Goal: Check status: Verify the current state of an ongoing process or item

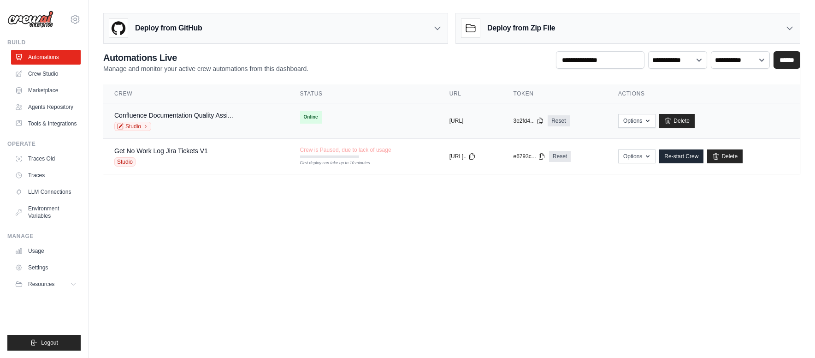
click at [220, 122] on div "Studio" at bounding box center [173, 126] width 119 height 9
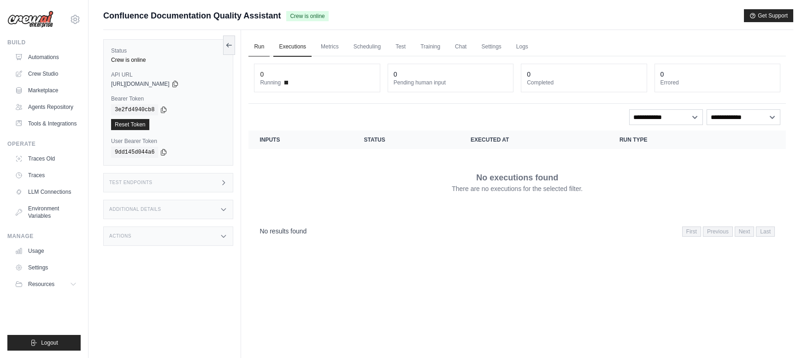
click at [264, 46] on link "Run" at bounding box center [258, 46] width 21 height 19
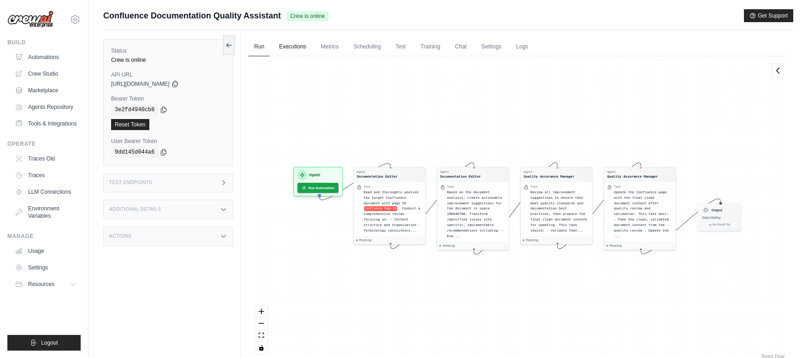
click at [291, 51] on link "Executions" at bounding box center [292, 46] width 38 height 19
